Goal: Task Accomplishment & Management: Manage account settings

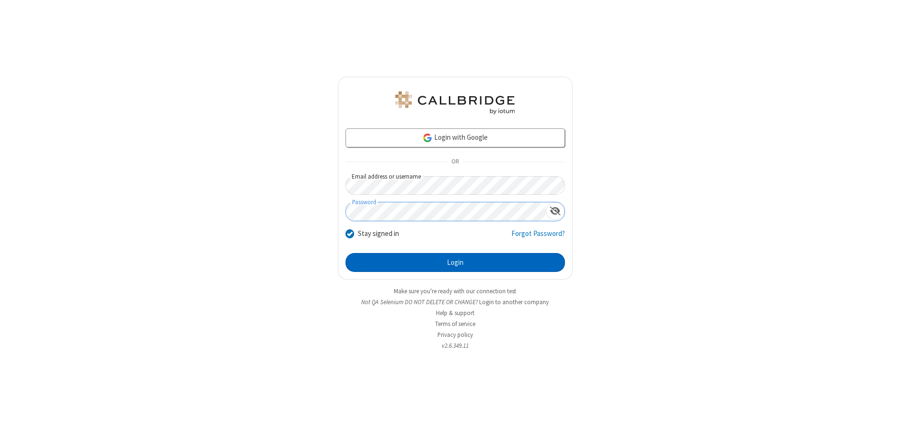
click at [455, 263] on button "Login" at bounding box center [454, 262] width 219 height 19
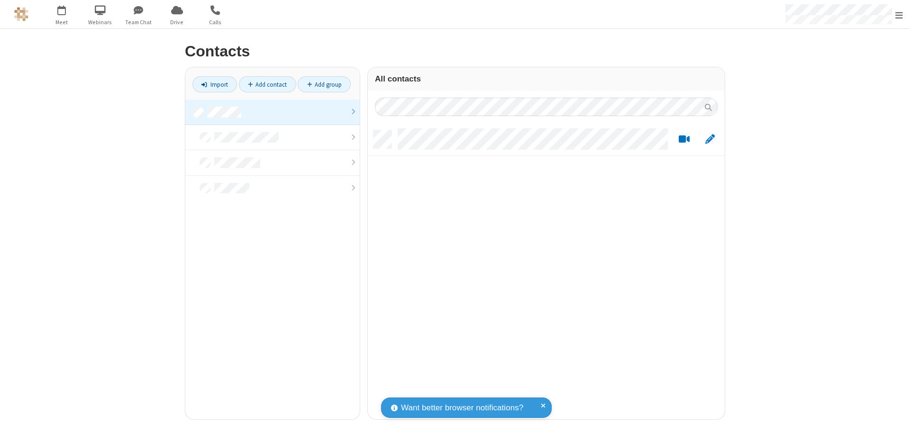
scroll to position [289, 350]
click at [272, 112] on link at bounding box center [272, 113] width 174 height 26
click at [710, 139] on span "Edit" at bounding box center [709, 140] width 9 height 12
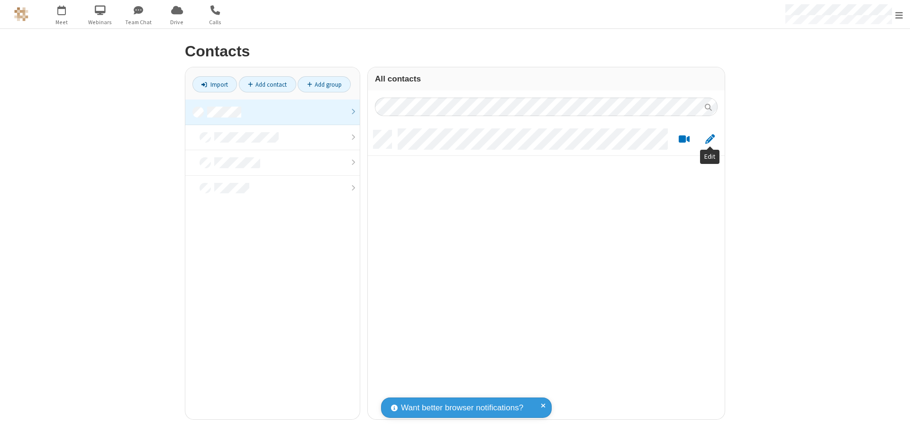
click at [272, 112] on link at bounding box center [272, 113] width 174 height 26
